Goal: Task Accomplishment & Management: Manage account settings

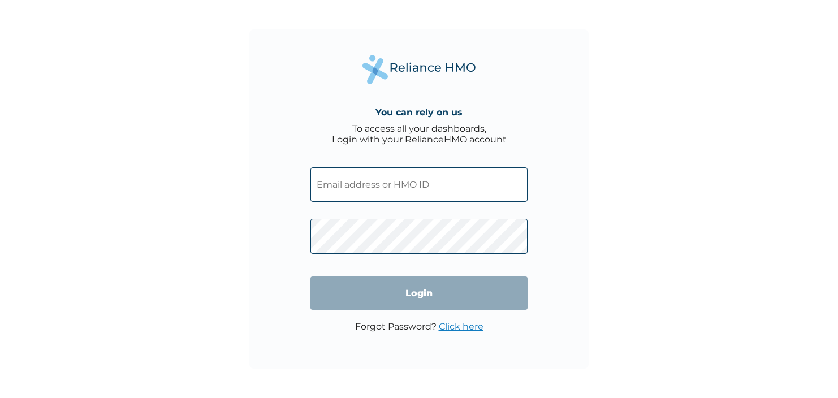
click at [420, 176] on input "text" at bounding box center [419, 184] width 217 height 35
click at [280, 182] on div "You can rely on us To access all your dashboards, Login with your RelianceHMO a…" at bounding box center [418, 198] width 339 height 339
click at [568, 120] on div "You can rely on us To access all your dashboards, Login with your RelianceHMO a…" at bounding box center [418, 198] width 339 height 339
drag, startPoint x: 378, startPoint y: 166, endPoint x: 378, endPoint y: 188, distance: 22.1
click at [378, 188] on span at bounding box center [419, 181] width 217 height 51
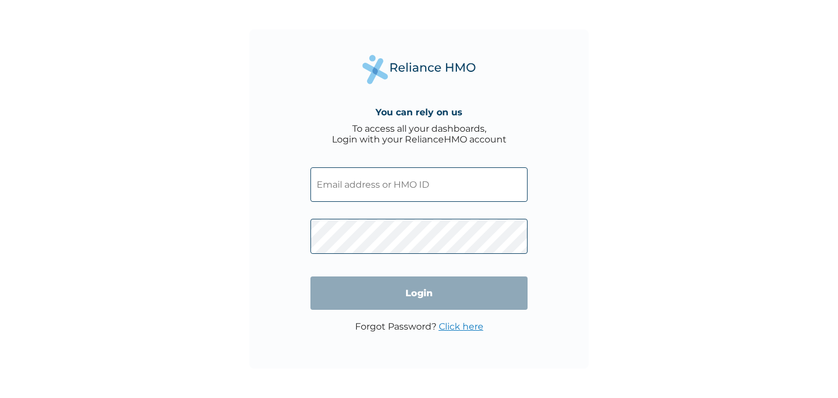
click at [378, 188] on input "text" at bounding box center [419, 184] width 217 height 35
type input "[EMAIL_ADDRESS][DOMAIN_NAME]"
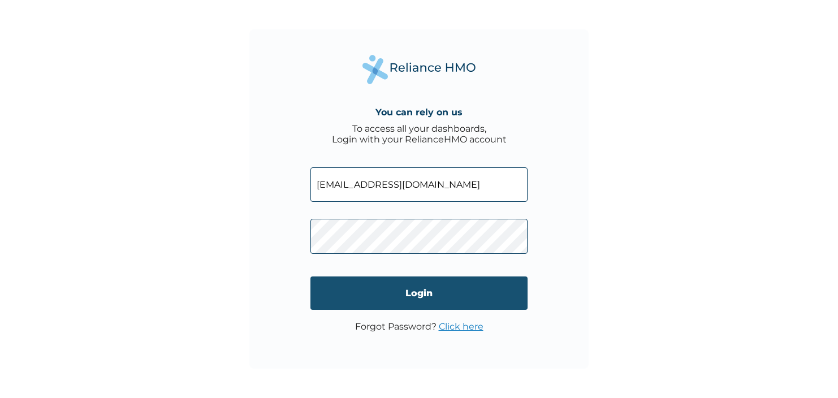
click at [523, 294] on input "Login" at bounding box center [419, 293] width 217 height 33
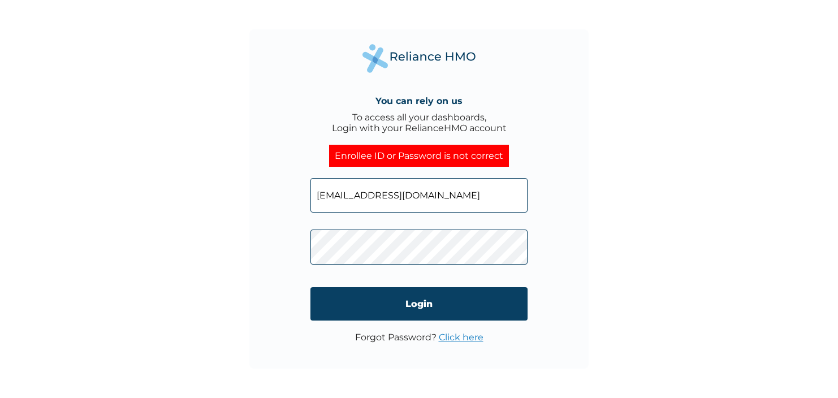
click at [550, 290] on div "You can rely on us To access all your dashboards, Login with your RelianceHMO a…" at bounding box center [418, 198] width 339 height 339
click at [464, 341] on link "Click here" at bounding box center [461, 337] width 45 height 11
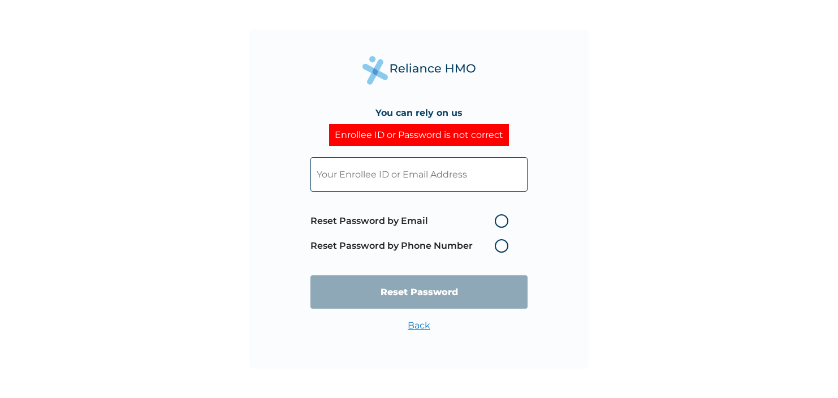
click at [505, 243] on label "Reset Password by Phone Number" at bounding box center [413, 246] width 204 height 14
click at [448, 182] on input "text" at bounding box center [419, 174] width 217 height 35
type input "[EMAIL_ADDRESS][DOMAIN_NAME]"
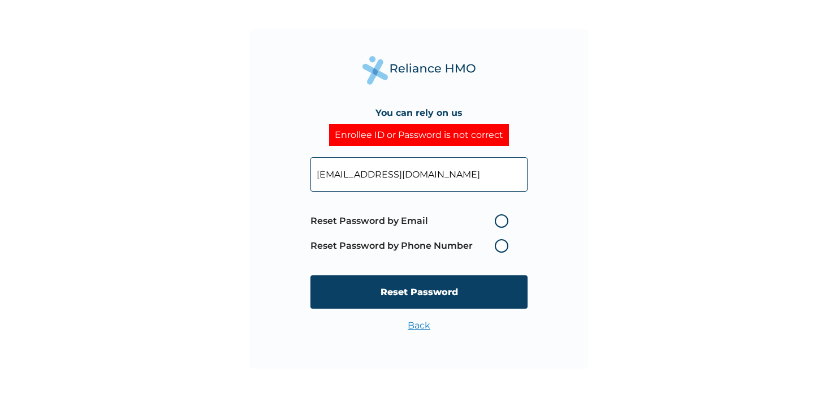
click at [500, 248] on label "Reset Password by Phone Number" at bounding box center [413, 246] width 204 height 14
click at [502, 246] on label "Reset Password by Phone Number" at bounding box center [413, 246] width 204 height 14
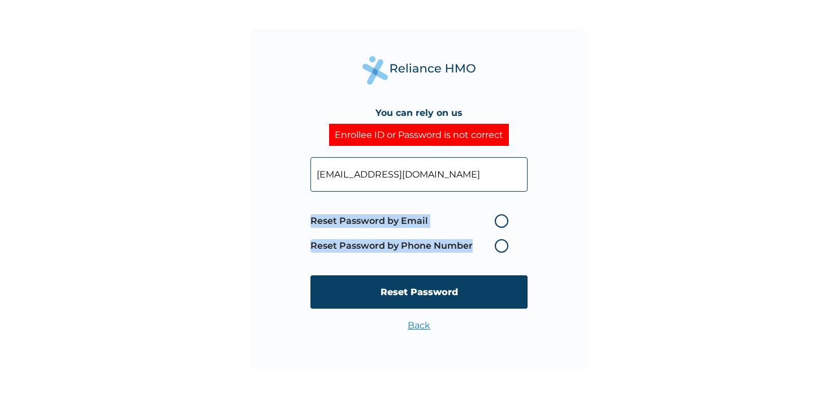
click at [502, 246] on label "Reset Password by Phone Number" at bounding box center [413, 246] width 204 height 14
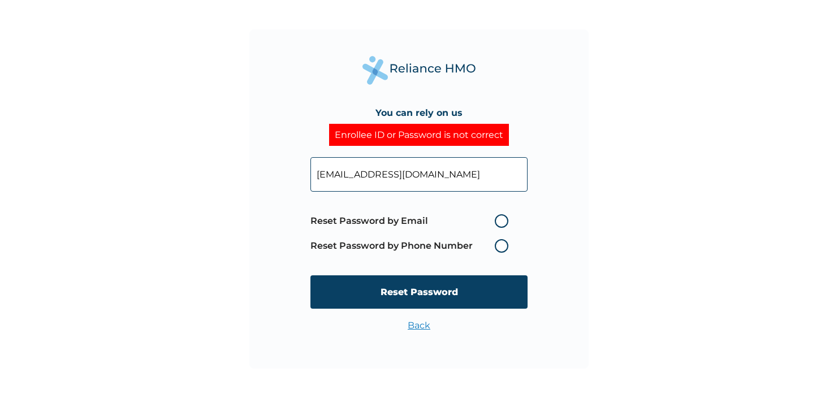
click at [502, 246] on label "Reset Password by Phone Number" at bounding box center [413, 246] width 204 height 14
click at [503, 219] on label "Reset Password by Email" at bounding box center [413, 221] width 204 height 14
click at [497, 219] on input "Reset Password by Email" at bounding box center [488, 221] width 18 height 18
radio input "true"
click at [504, 246] on label "Reset Password by Phone Number" at bounding box center [413, 246] width 204 height 14
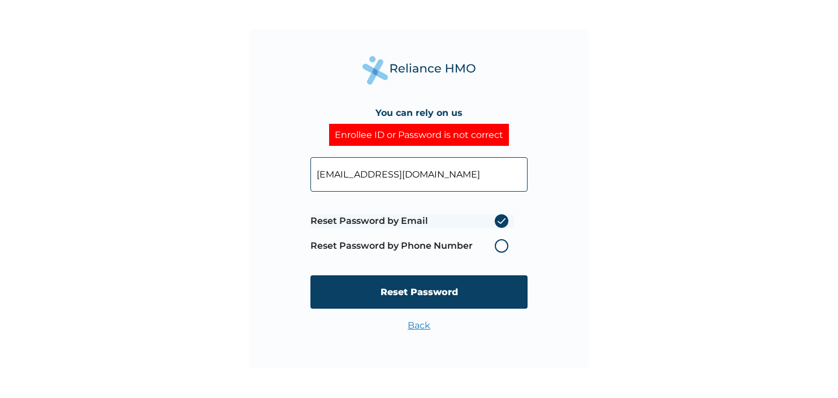
click at [504, 246] on label "Reset Password by Phone Number" at bounding box center [413, 246] width 204 height 14
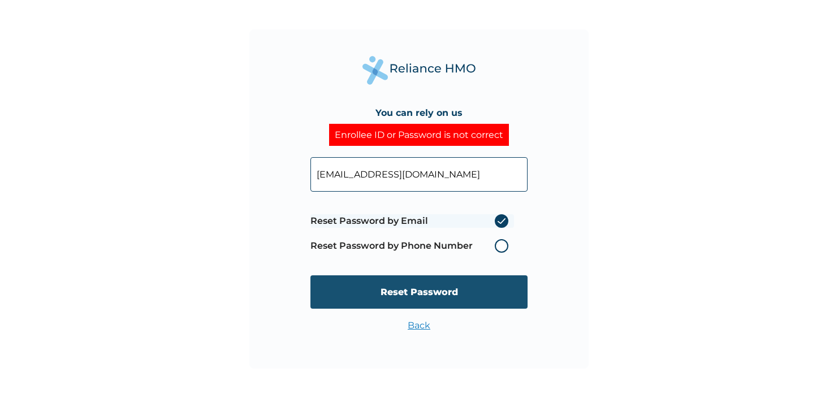
click at [448, 286] on input "Reset Password" at bounding box center [419, 291] width 217 height 33
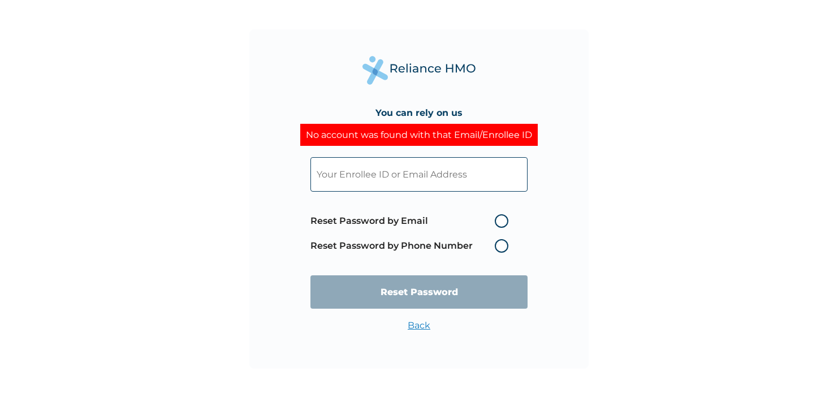
click at [416, 322] on link "Back" at bounding box center [419, 325] width 23 height 11
